Goal: Task Accomplishment & Management: Use online tool/utility

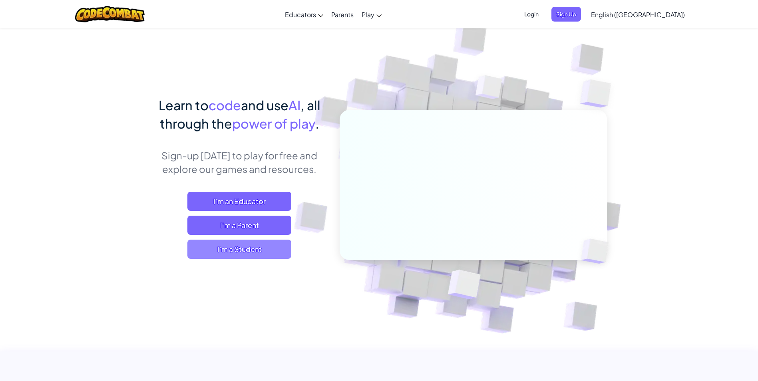
click at [253, 249] on span "I'm a Student" at bounding box center [239, 249] width 104 height 19
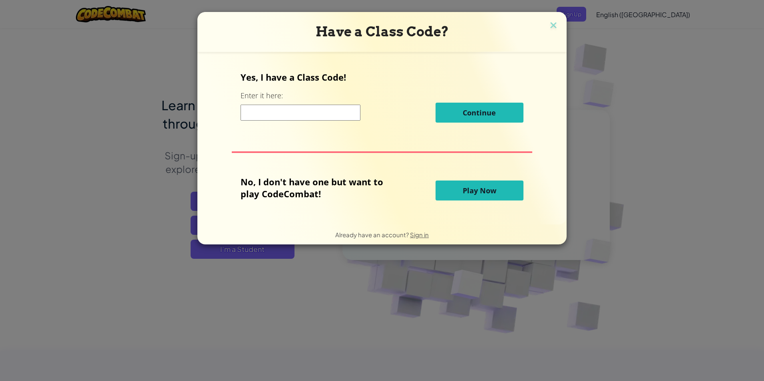
click at [481, 186] on span "Play Now" at bounding box center [480, 191] width 34 height 10
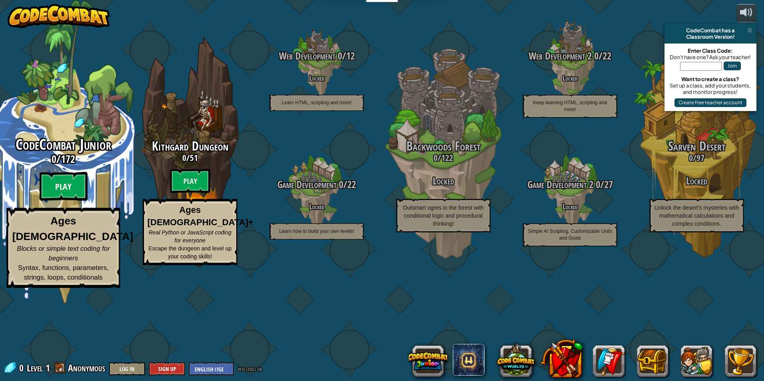
click at [53, 201] on btn "Play" at bounding box center [64, 186] width 48 height 29
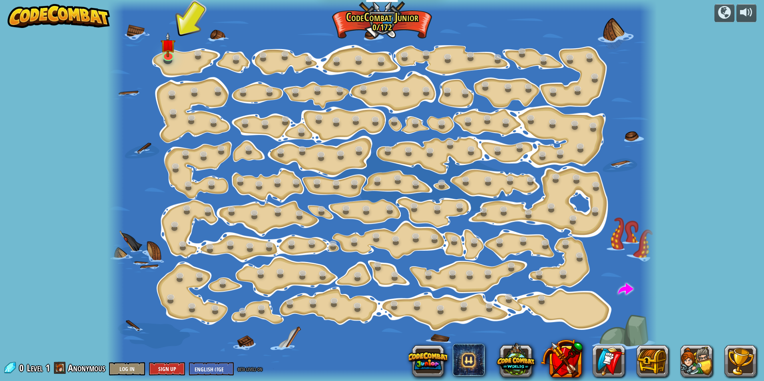
click at [177, 66] on div at bounding box center [382, 190] width 550 height 381
click at [179, 58] on div at bounding box center [382, 190] width 550 height 381
click at [167, 52] on img at bounding box center [168, 39] width 15 height 34
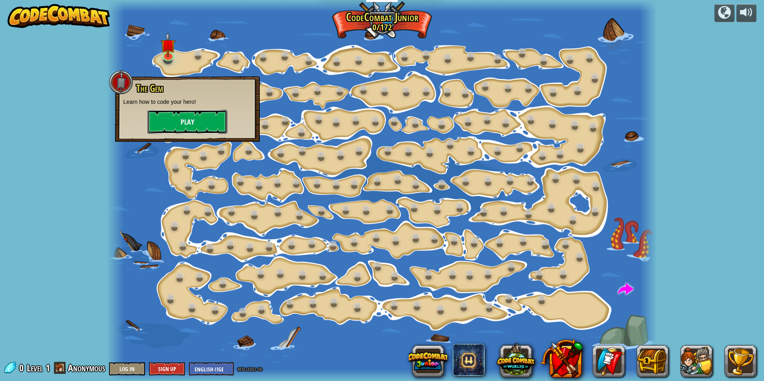
click at [186, 121] on button "Play" at bounding box center [187, 122] width 80 height 24
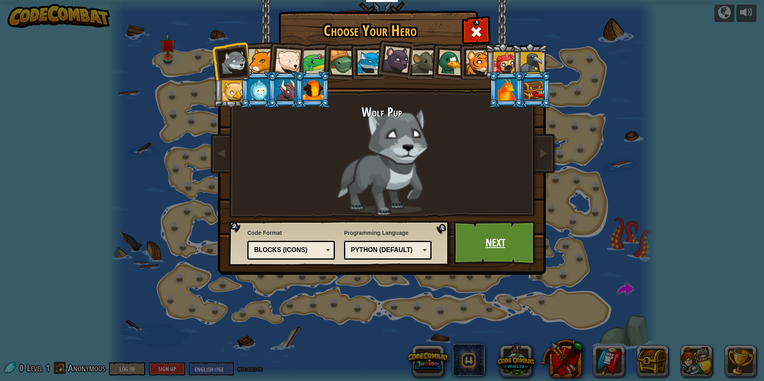
click at [506, 237] on link "Next" at bounding box center [496, 243] width 84 height 44
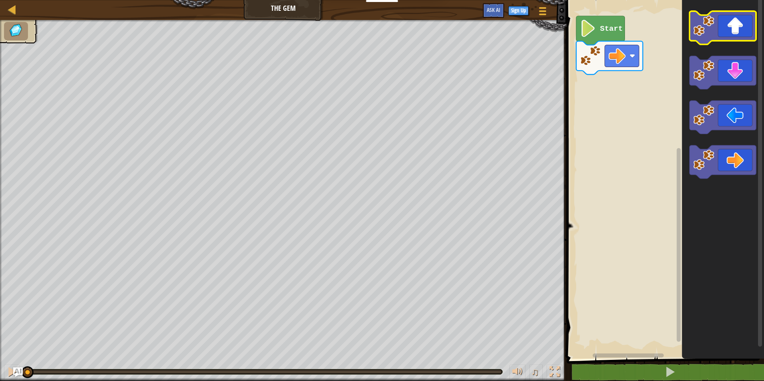
click at [726, 30] on icon "Blockly Workspace" at bounding box center [723, 27] width 67 height 33
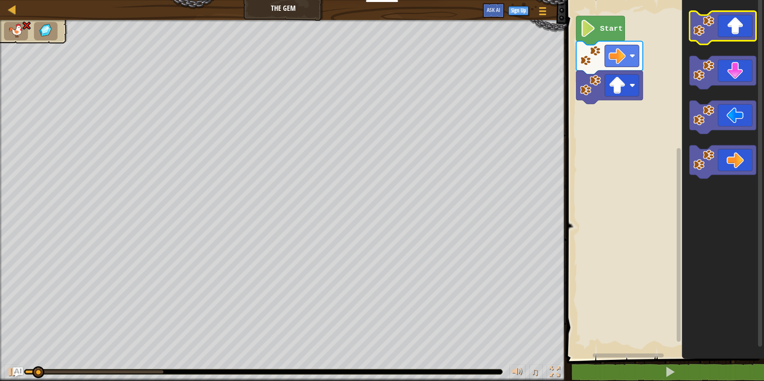
click at [726, 30] on icon "Blockly Workspace" at bounding box center [723, 27] width 67 height 33
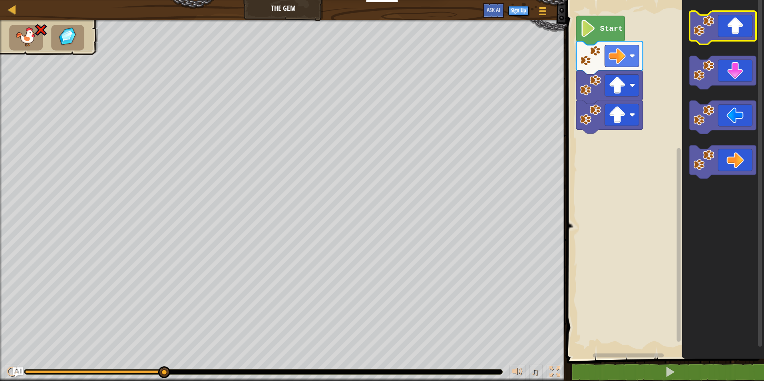
click at [725, 42] on rect "Blockly Workspace" at bounding box center [723, 27] width 67 height 33
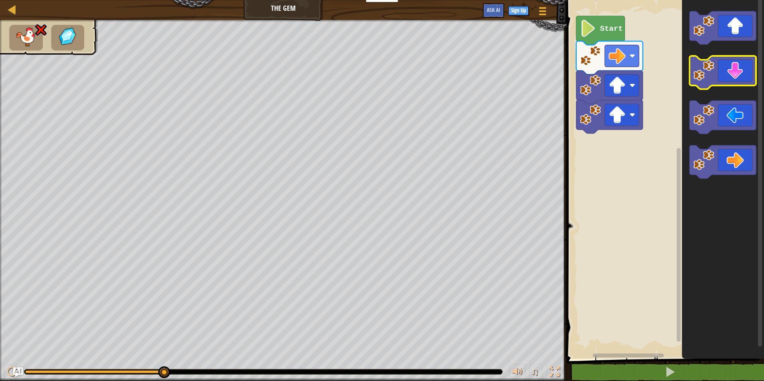
click at [723, 65] on icon "Blockly Workspace" at bounding box center [723, 72] width 67 height 33
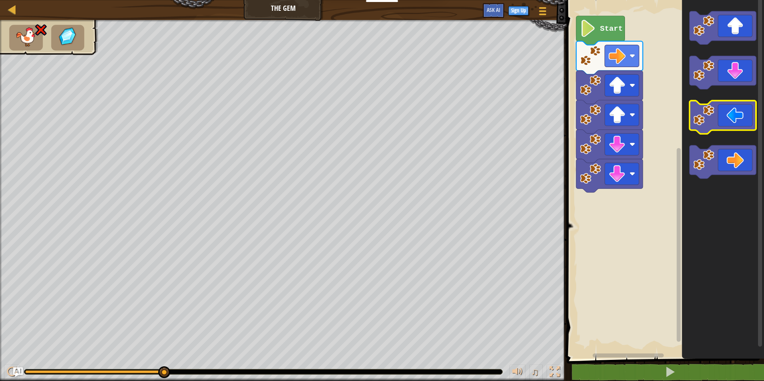
click at [736, 118] on icon "Blockly Workspace" at bounding box center [723, 117] width 67 height 33
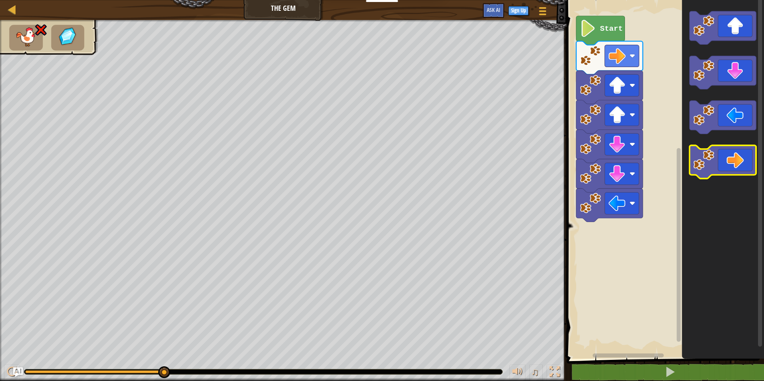
click at [736, 156] on icon "Blockly Workspace" at bounding box center [723, 161] width 67 height 33
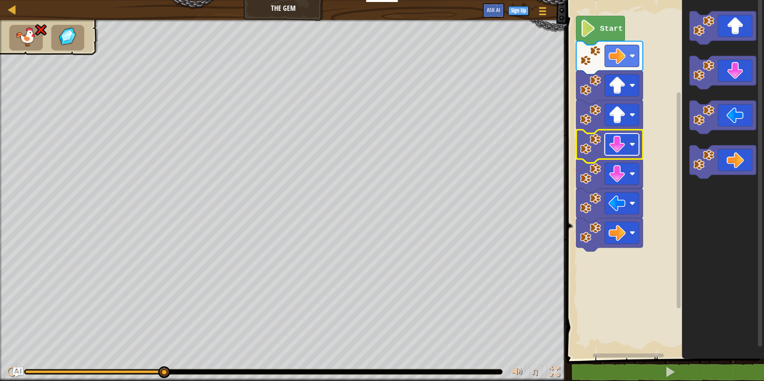
click at [633, 145] on image "Blockly Workspace" at bounding box center [633, 144] width 6 height 6
click at [621, 190] on icon "Blockly Workspace" at bounding box center [609, 205] width 67 height 33
click at [621, 191] on icon "Blockly Workspace" at bounding box center [609, 205] width 67 height 33
click at [622, 180] on image "Blockly Workspace" at bounding box center [617, 173] width 17 height 17
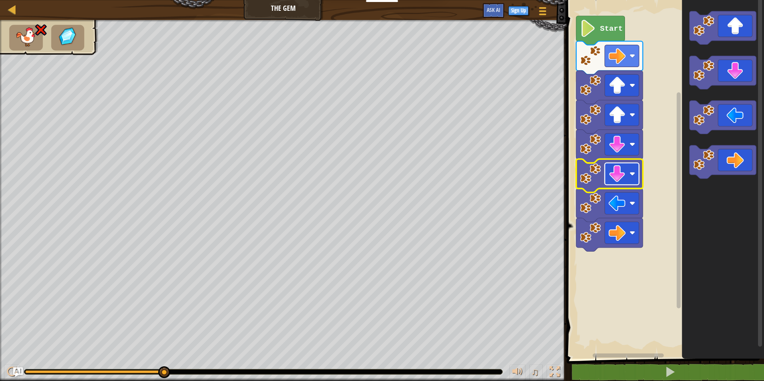
click at [622, 180] on image "Blockly Workspace" at bounding box center [617, 173] width 17 height 17
click at [622, 178] on image "Blockly Workspace" at bounding box center [617, 173] width 17 height 17
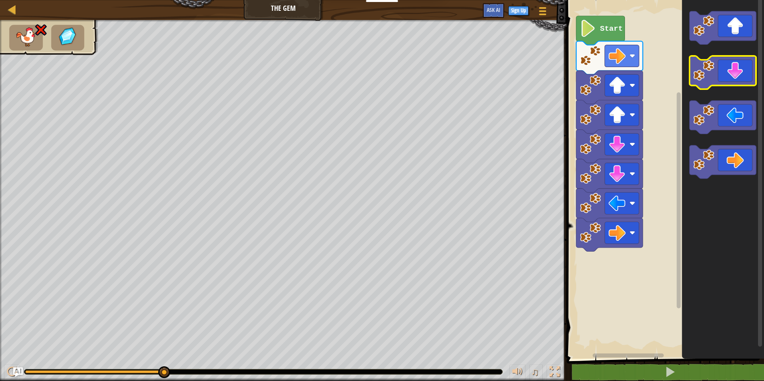
click at [741, 77] on icon "Blockly Workspace" at bounding box center [723, 72] width 67 height 33
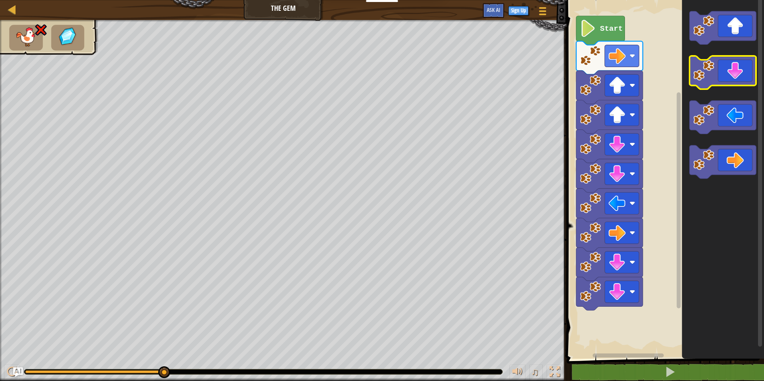
click at [741, 77] on icon "Blockly Workspace" at bounding box center [723, 72] width 67 height 33
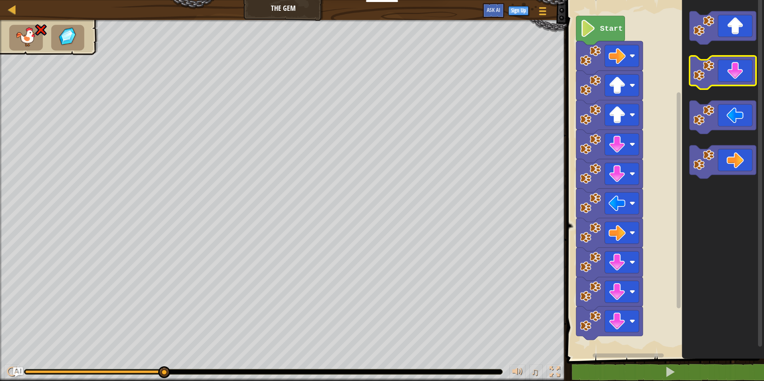
click at [741, 77] on icon "Blockly Workspace" at bounding box center [723, 72] width 67 height 33
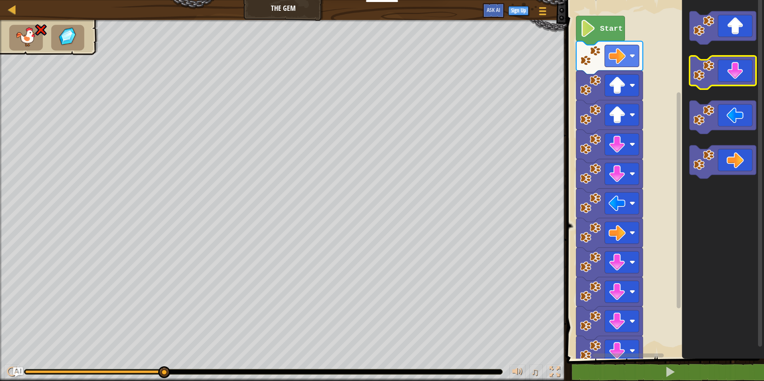
click at [741, 77] on icon "Blockly Workspace" at bounding box center [723, 72] width 67 height 33
click at [624, 65] on rect "Blockly Workspace" at bounding box center [622, 56] width 34 height 22
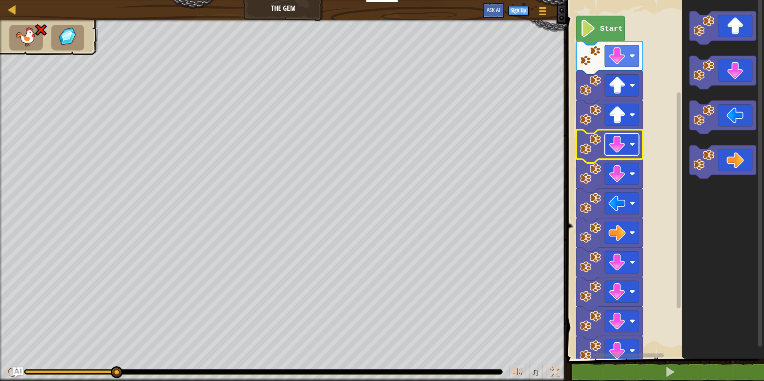
click at [622, 155] on rect "Blockly Workspace" at bounding box center [622, 144] width 34 height 22
